Goal: Obtain resource: Obtain resource

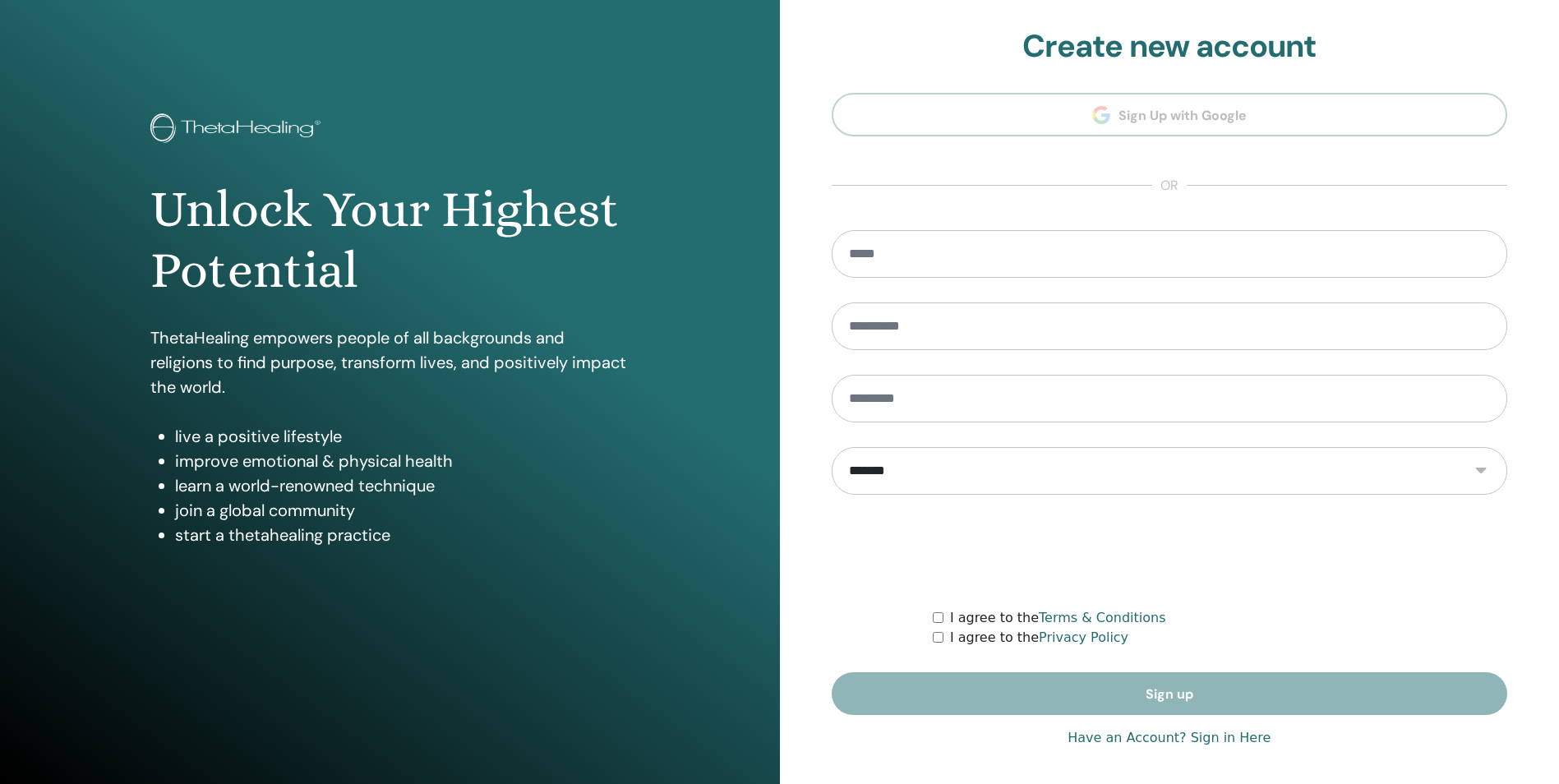
type input "**********"
click at [1135, 736] on link "Have an Account? Sign in Here" at bounding box center [1169, 738] width 203 height 20
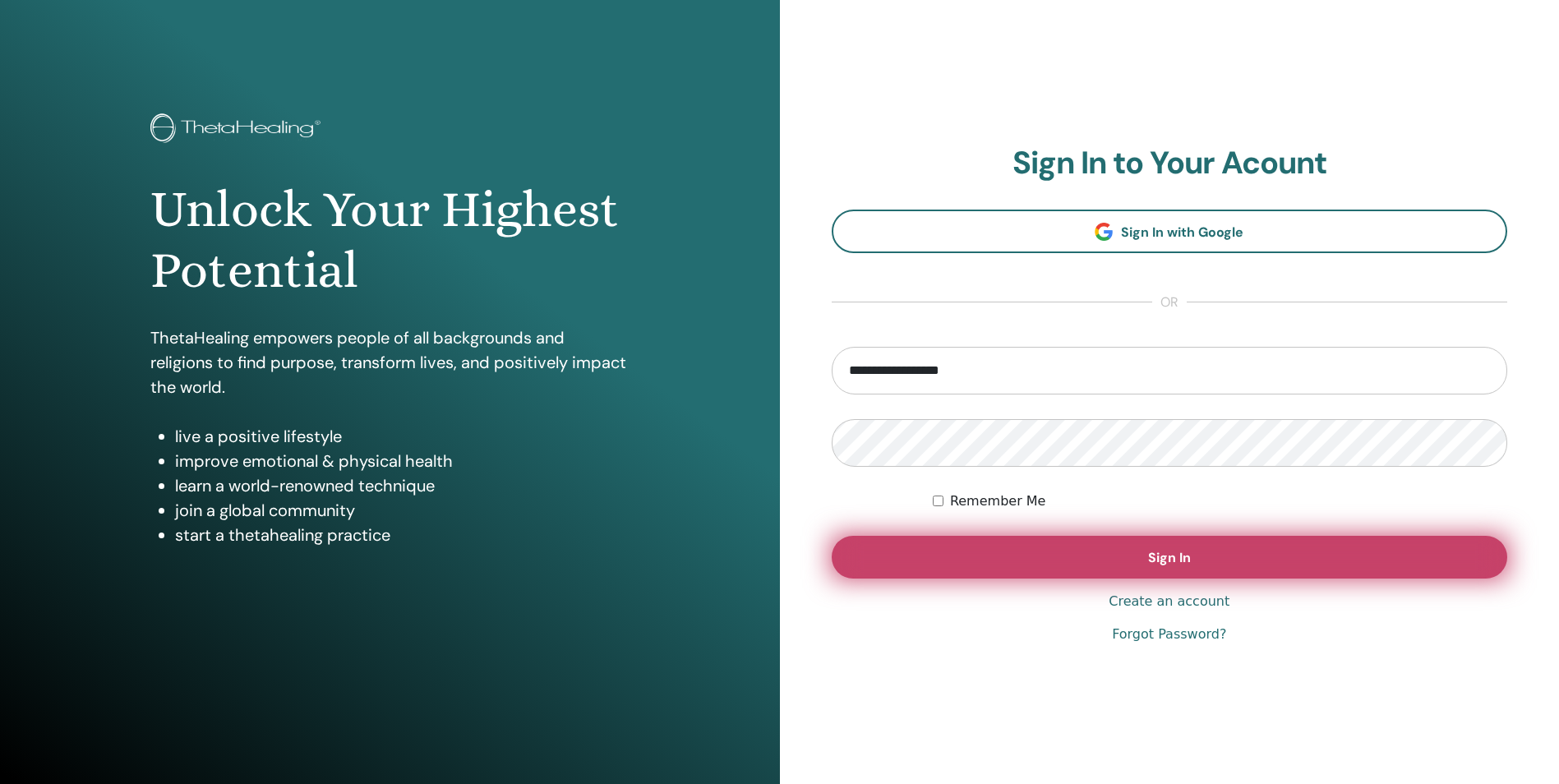
click at [1176, 554] on span "Sign In" at bounding box center [1169, 558] width 43 height 17
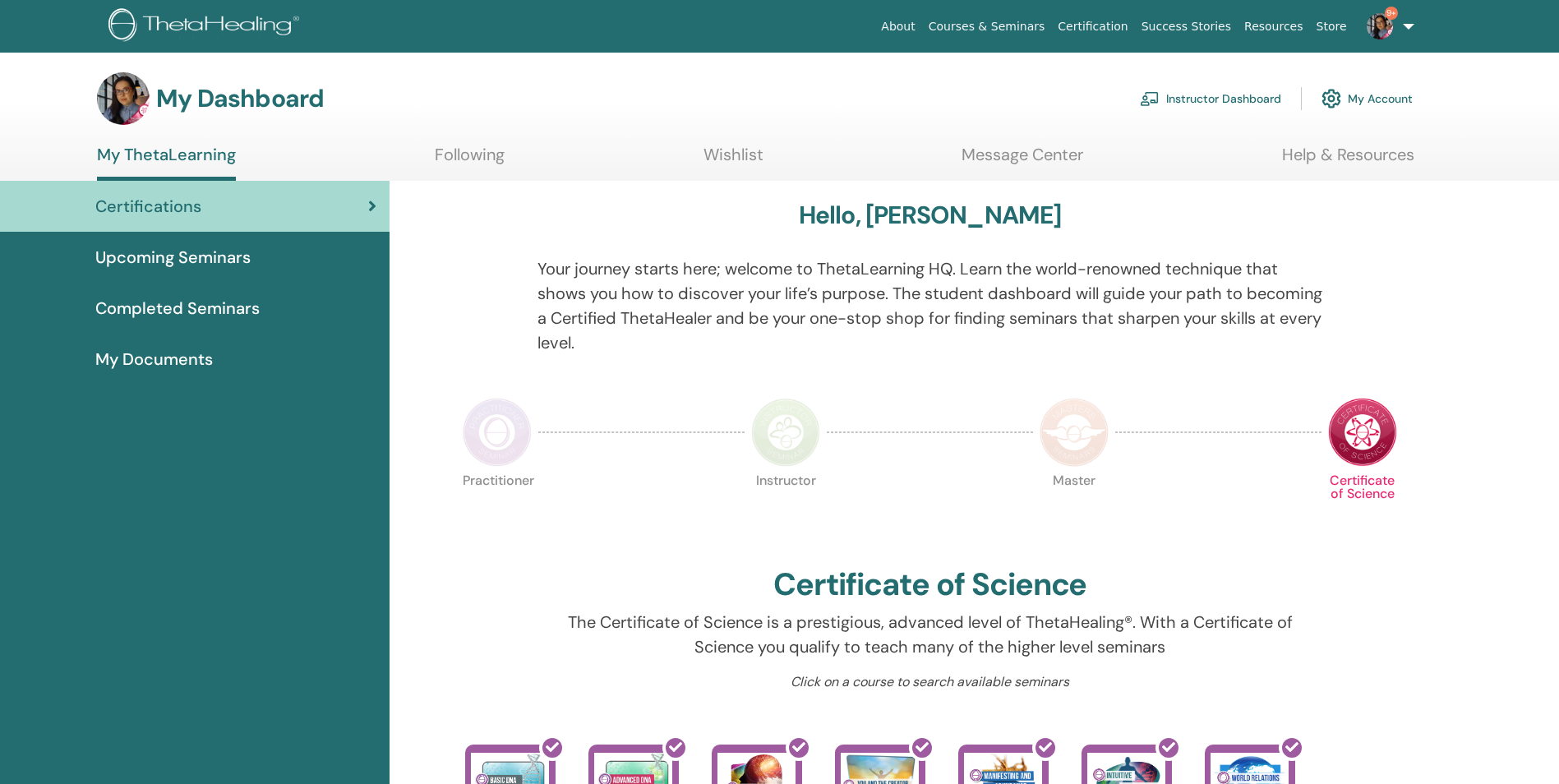
click at [1210, 95] on link "Instructor Dashboard" at bounding box center [1211, 98] width 141 height 36
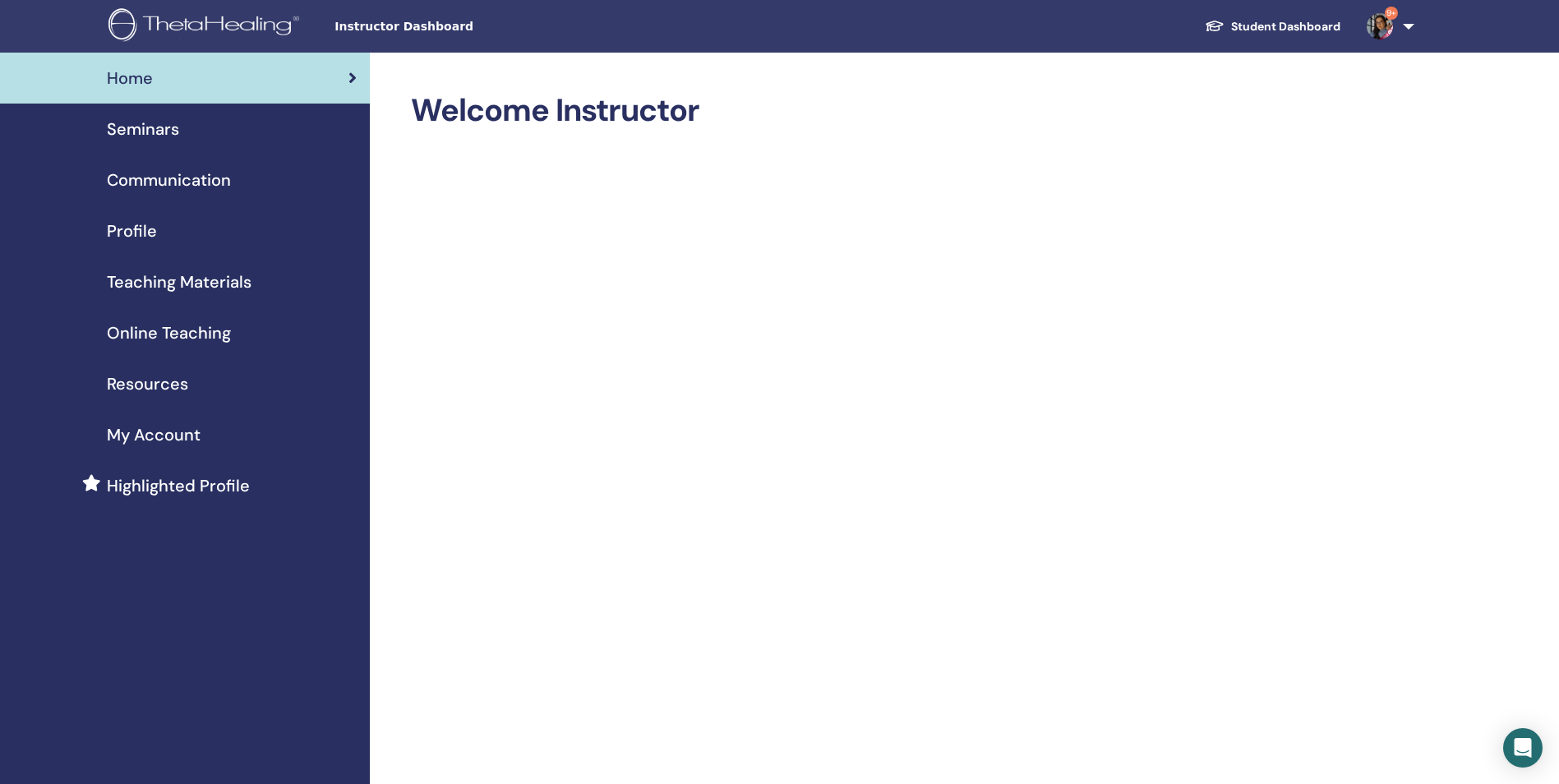
click at [189, 280] on span "Teaching Materials" at bounding box center [179, 282] width 145 height 24
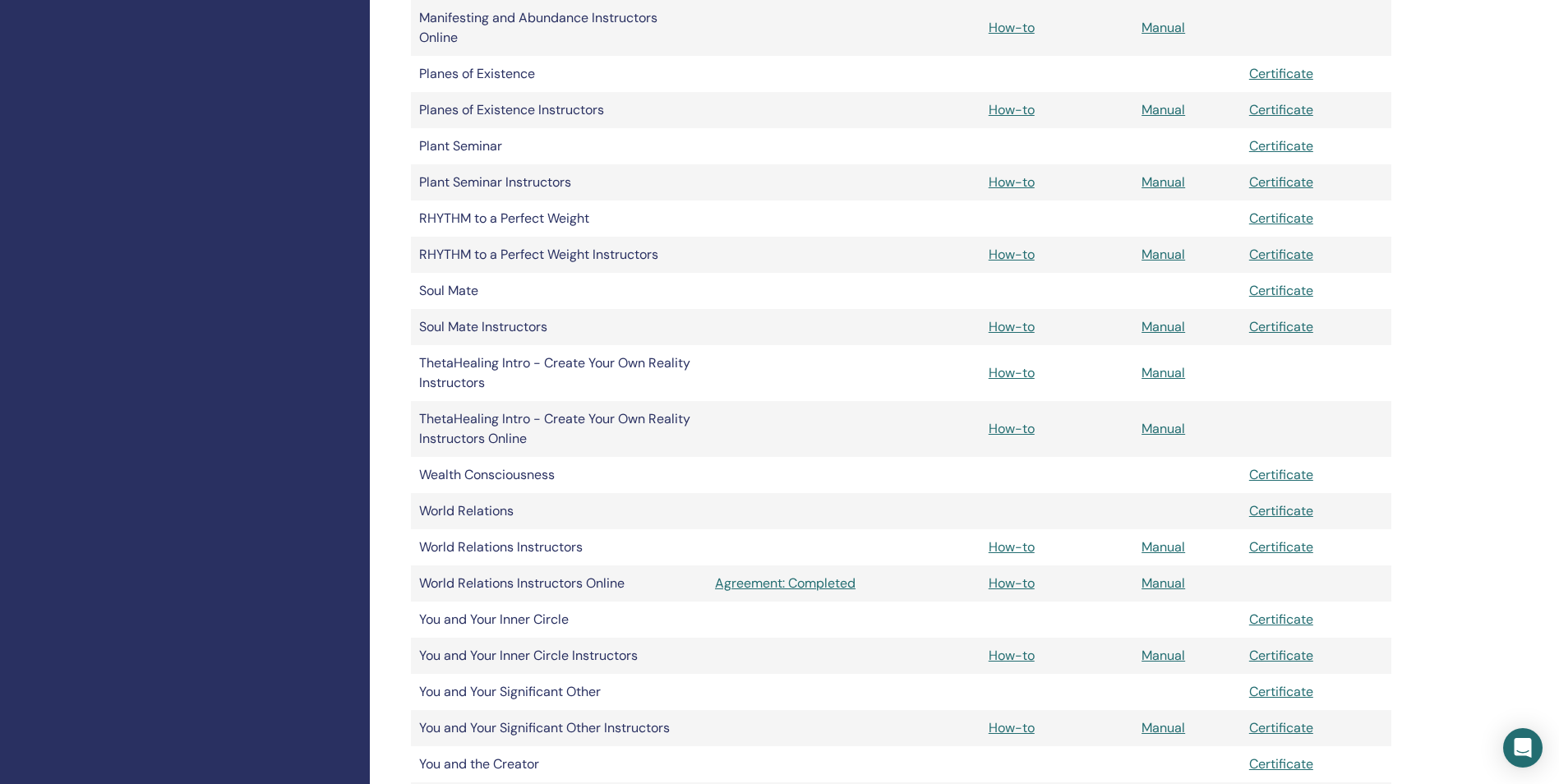
scroll to position [1544, 0]
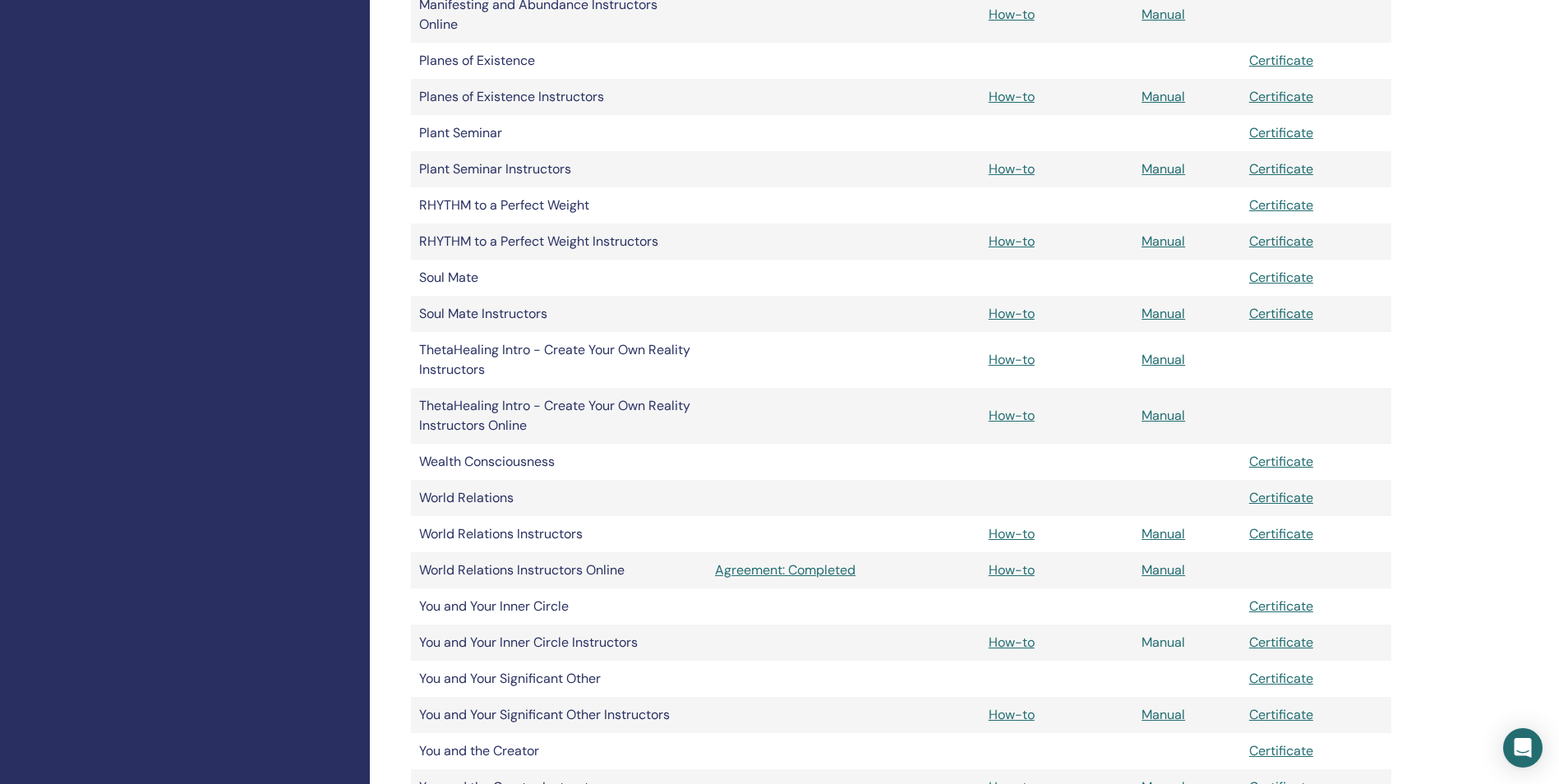
click at [1168, 640] on link "Manual" at bounding box center [1163, 643] width 44 height 17
